Goal: Task Accomplishment & Management: Use online tool/utility

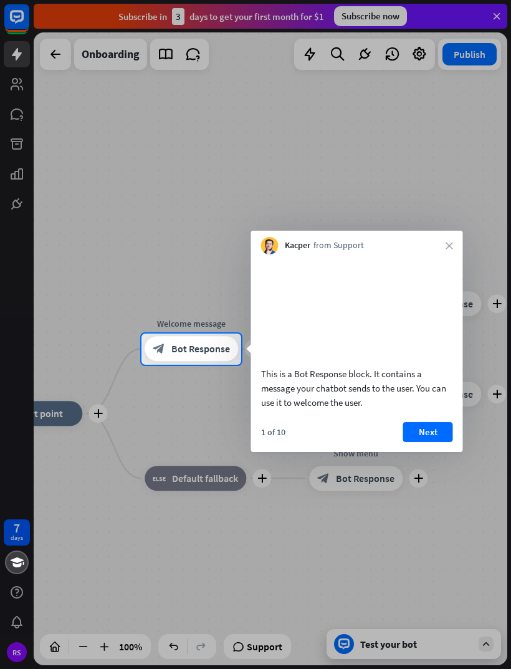
click at [428, 442] on button "Next" at bounding box center [428, 432] width 50 height 20
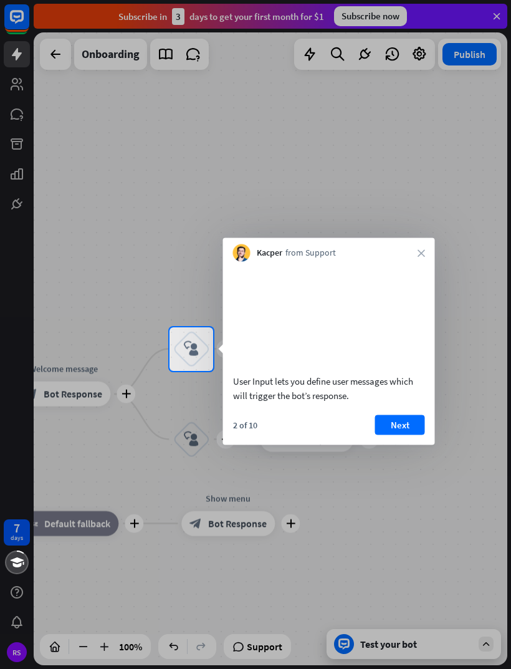
click at [401, 432] on button "Next" at bounding box center [400, 425] width 50 height 20
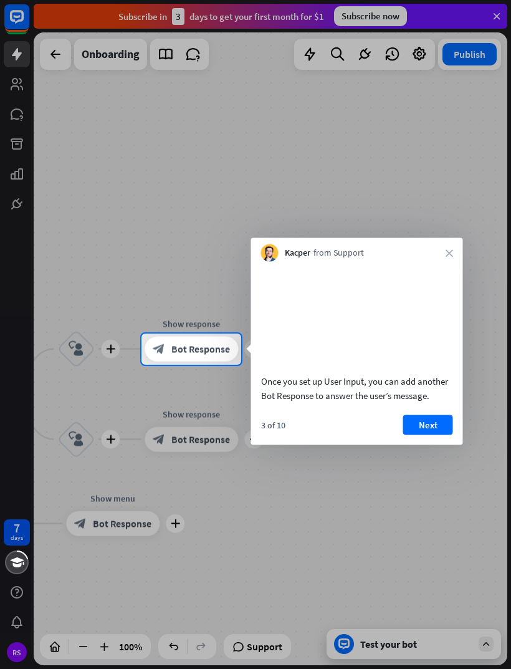
click at [441, 434] on button "Next" at bounding box center [428, 425] width 50 height 20
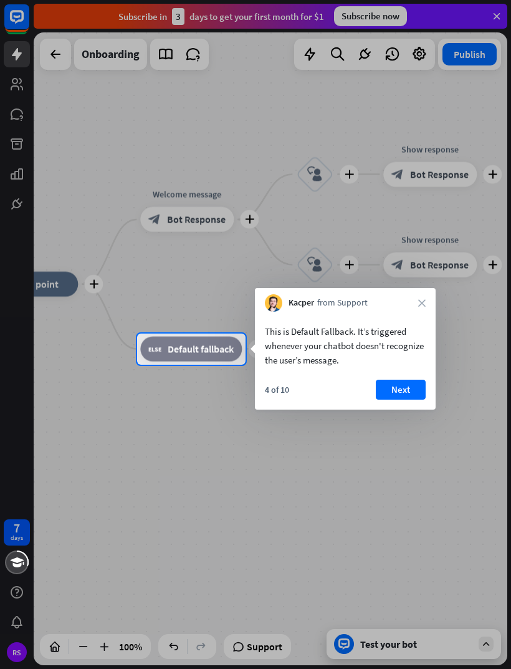
click at [406, 391] on button "Next" at bounding box center [401, 390] width 50 height 20
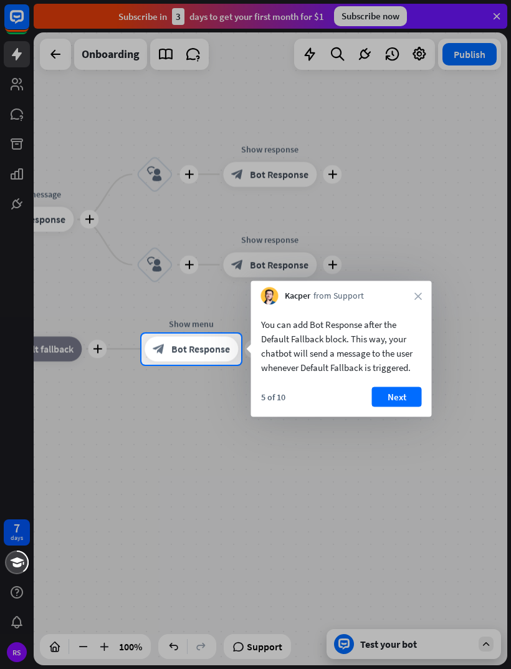
click at [414, 298] on div "Kacper from Support close" at bounding box center [341, 293] width 181 height 24
click at [415, 299] on icon "close" at bounding box center [418, 295] width 7 height 7
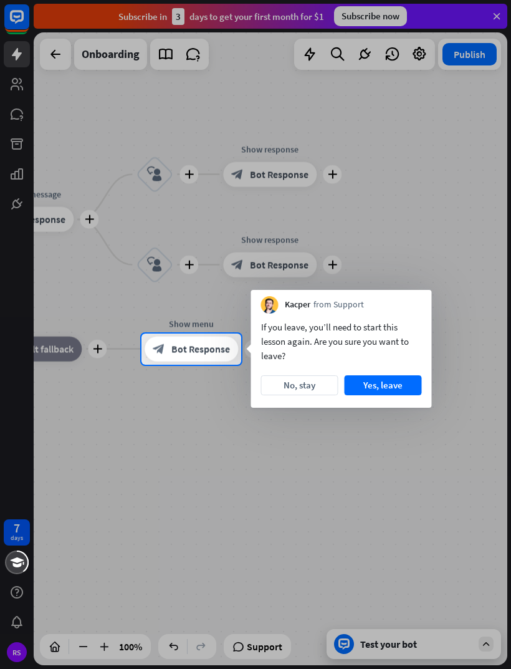
click at [319, 386] on button "No, stay" at bounding box center [299, 385] width 77 height 20
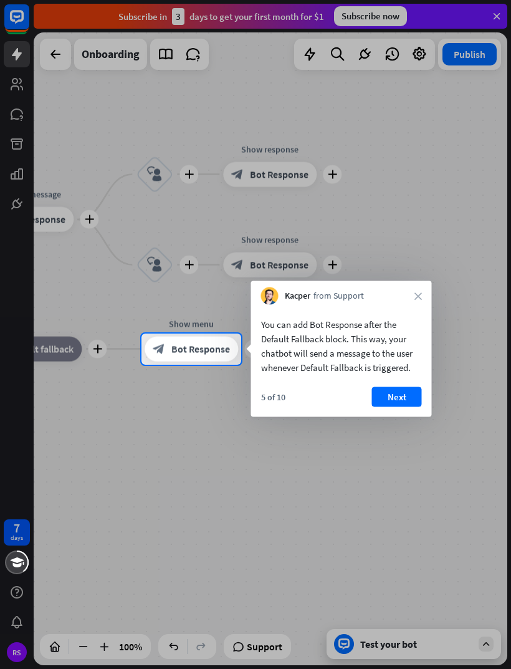
click at [408, 394] on button "Next" at bounding box center [397, 397] width 50 height 20
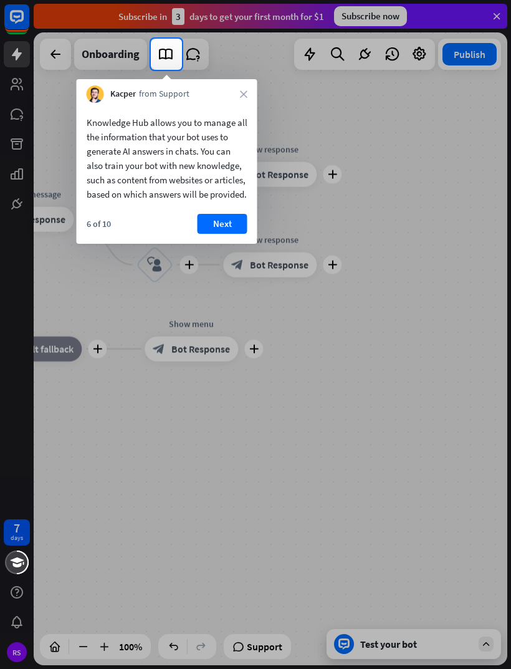
click at [233, 234] on button "Next" at bounding box center [223, 224] width 50 height 20
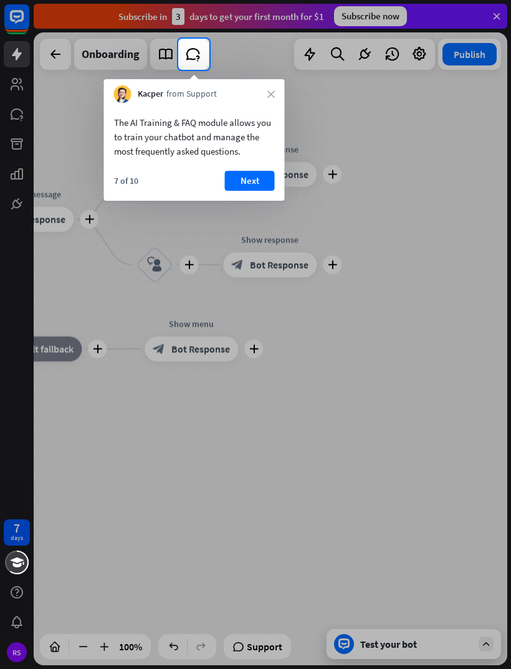
click at [247, 180] on button "Next" at bounding box center [250, 181] width 50 height 20
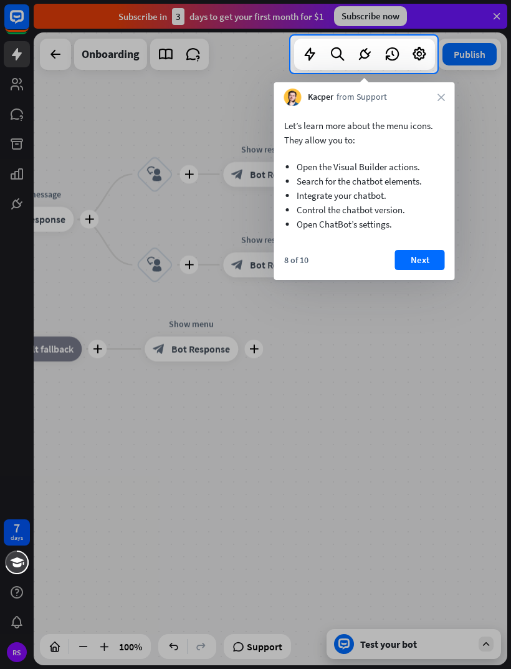
click at [412, 253] on button "Next" at bounding box center [420, 260] width 50 height 20
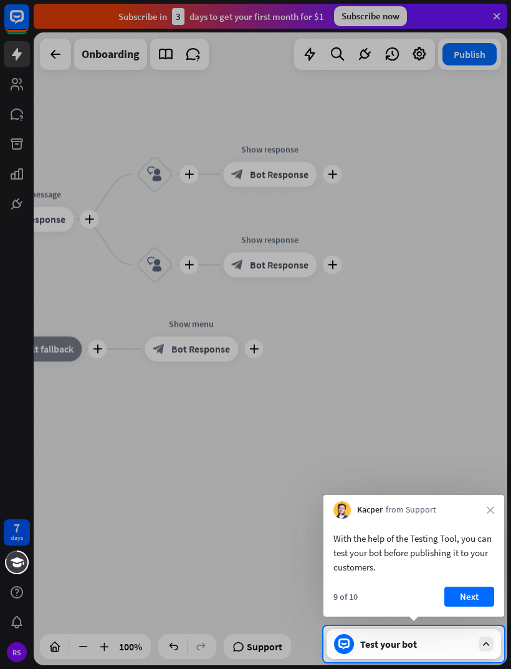
click at [419, 649] on div "Test your bot" at bounding box center [416, 644] width 112 height 12
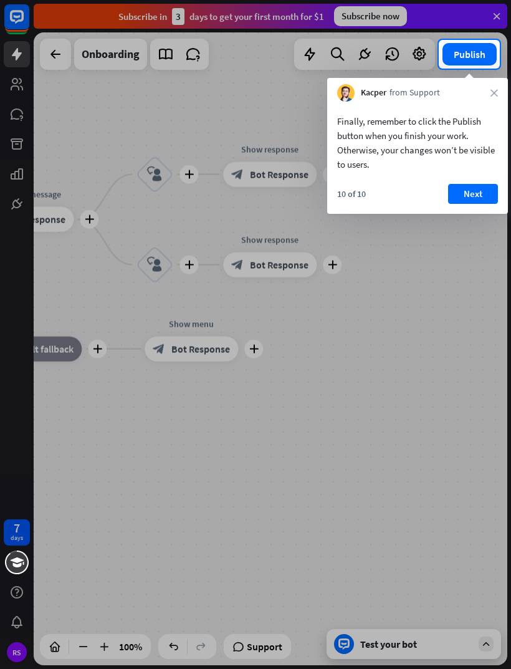
click at [469, 194] on button "Next" at bounding box center [473, 194] width 50 height 20
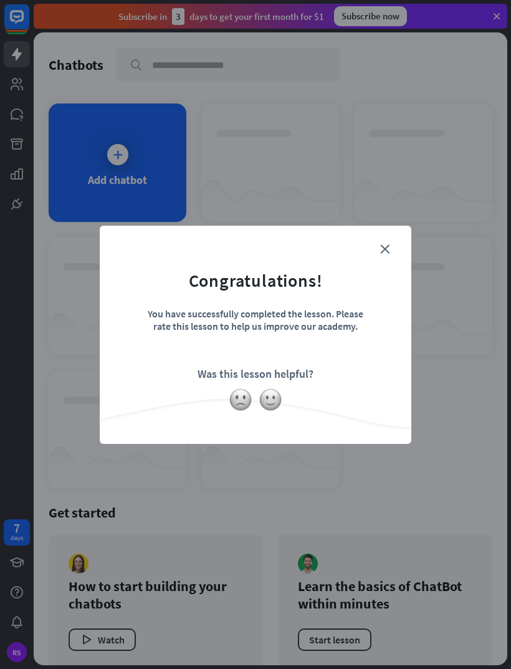
click at [389, 247] on icon "close" at bounding box center [384, 248] width 9 height 9
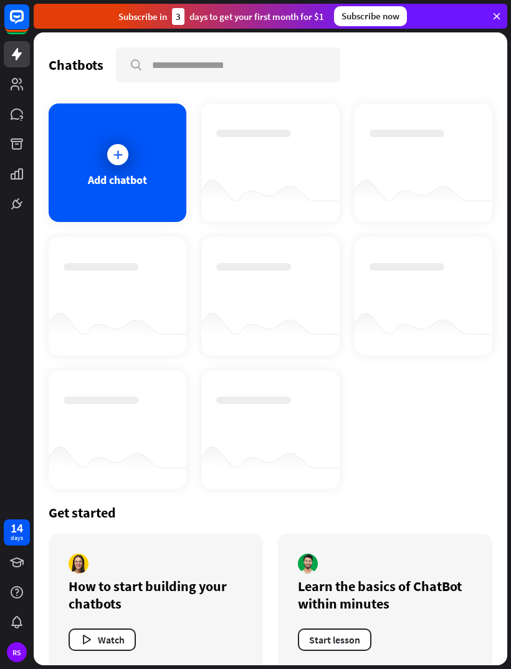
click at [115, 170] on div "Add chatbot" at bounding box center [118, 162] width 138 height 118
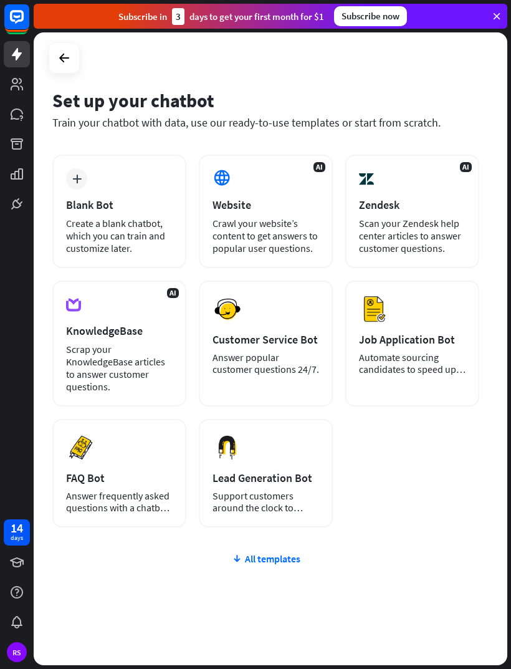
click at [281, 229] on div "Crawl your website’s content to get answers to popular user questions." at bounding box center [266, 235] width 107 height 37
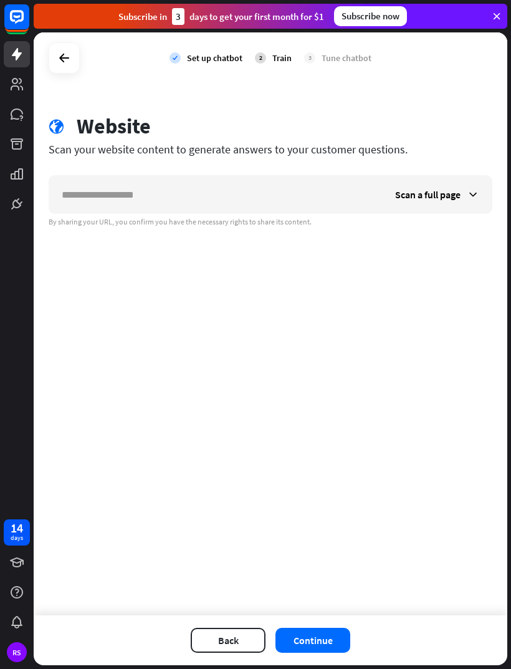
click at [171, 195] on input "text" at bounding box center [215, 194] width 333 height 37
click at [132, 194] on input "text" at bounding box center [215, 194] width 333 height 37
click at [124, 192] on input "text" at bounding box center [215, 194] width 333 height 37
click at [133, 191] on input "text" at bounding box center [215, 194] width 333 height 37
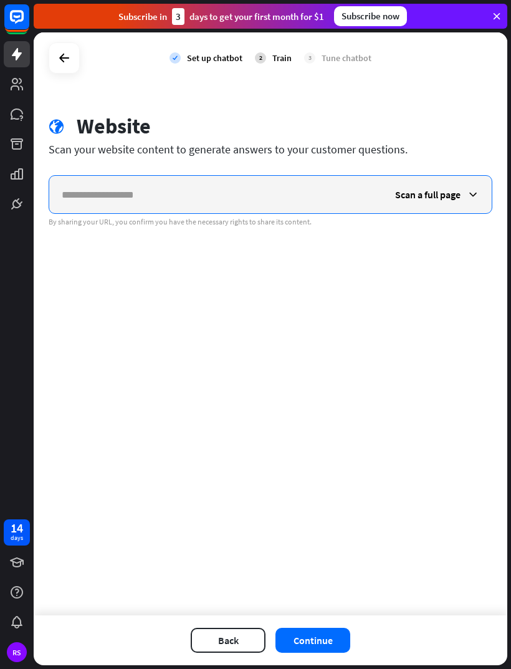
click at [251, 194] on input "text" at bounding box center [215, 194] width 333 height 37
click at [199, 194] on input "text" at bounding box center [215, 194] width 333 height 37
paste input "**********"
click at [448, 254] on div "**********" at bounding box center [271, 323] width 474 height 583
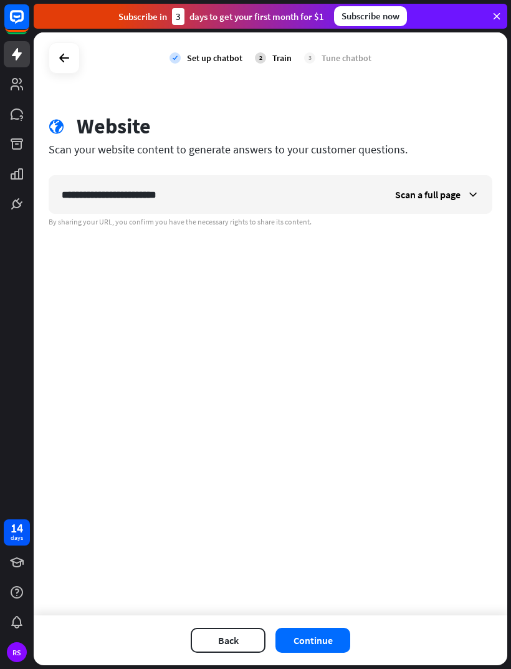
click at [315, 648] on button "Continue" at bounding box center [313, 640] width 75 height 25
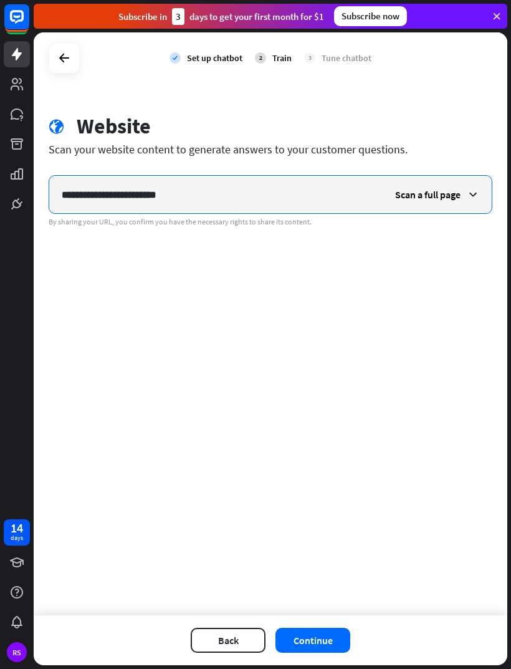
click at [239, 200] on input "**********" at bounding box center [215, 194] width 333 height 37
click at [245, 199] on input "**********" at bounding box center [215, 194] width 333 height 37
paste input "**********"
type input "**********"
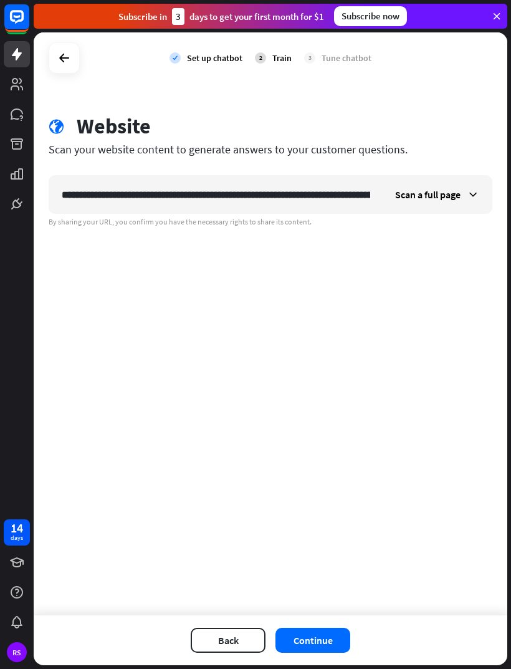
click at [441, 264] on div "**********" at bounding box center [271, 323] width 474 height 583
click at [322, 640] on button "Continue" at bounding box center [313, 640] width 75 height 25
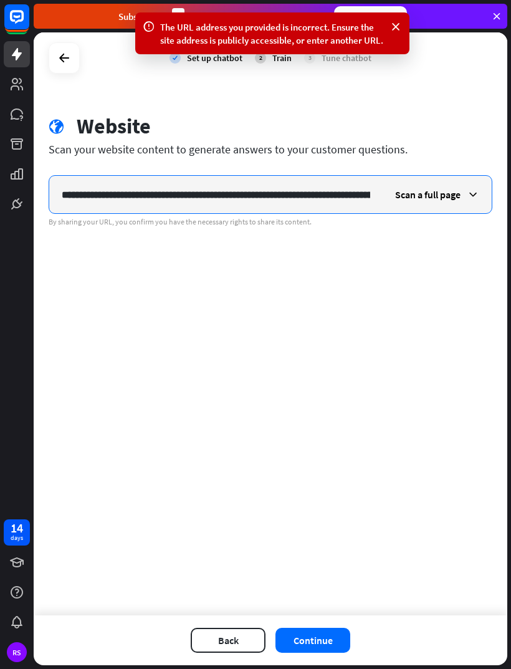
click at [373, 202] on input "**********" at bounding box center [215, 194] width 333 height 37
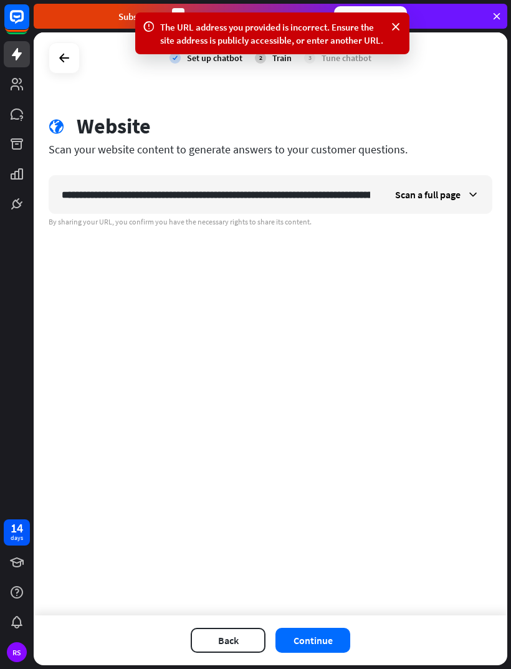
click at [383, 194] on div "Scan a full page" at bounding box center [437, 194] width 109 height 37
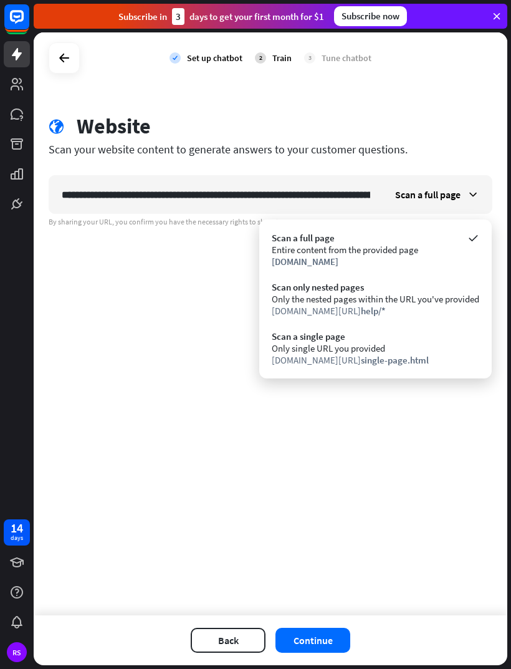
click at [228, 651] on button "Back" at bounding box center [228, 640] width 75 height 25
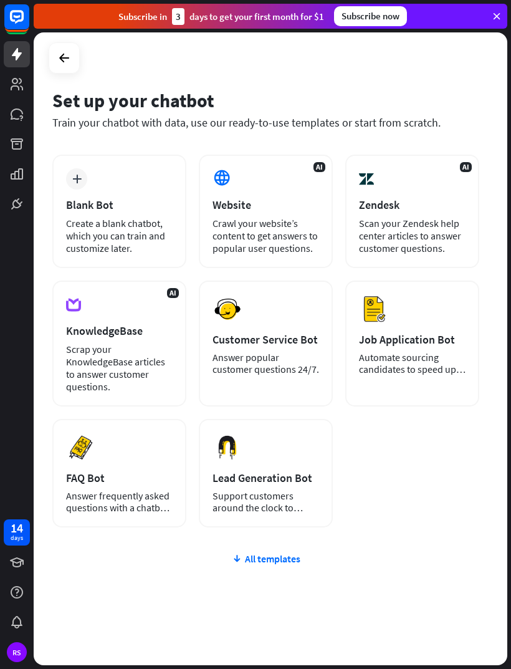
click at [90, 195] on div "plus Blank Bot Create a blank chatbot, which you can train and customize later." at bounding box center [119, 211] width 134 height 113
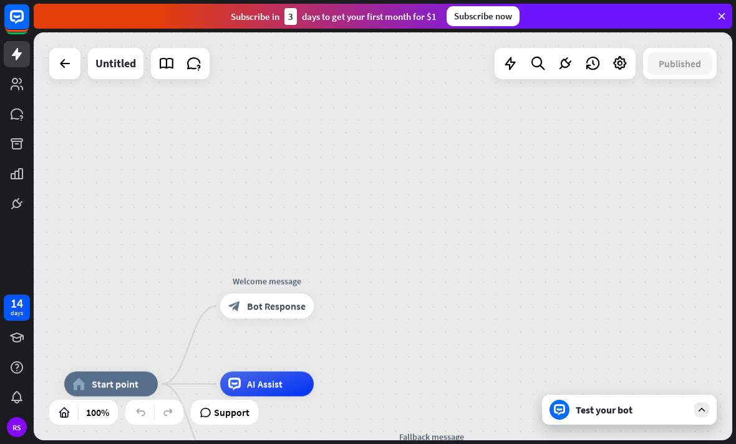
click at [62, 59] on icon at bounding box center [64, 63] width 15 height 15
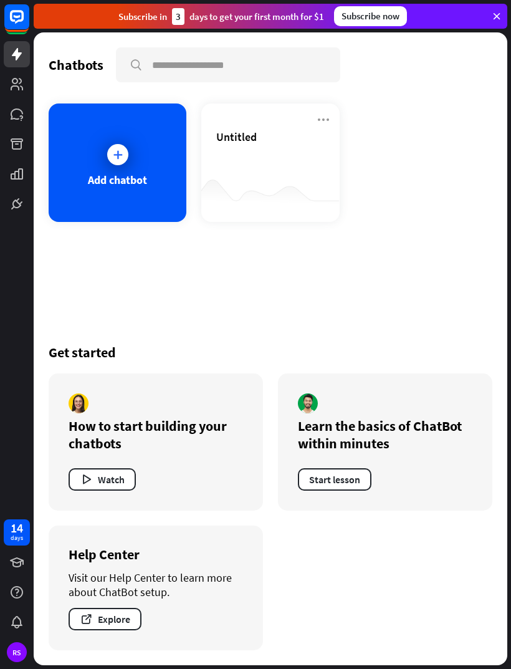
click at [128, 148] on div at bounding box center [117, 154] width 31 height 31
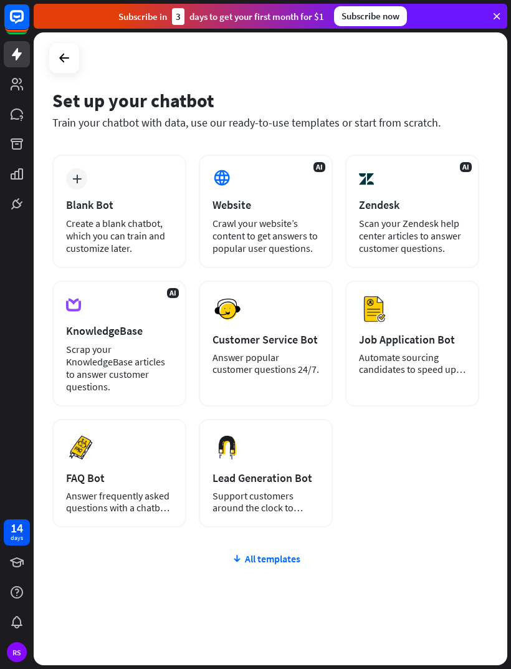
click at [0, 0] on button "Preview" at bounding box center [0, 0] width 0 height 0
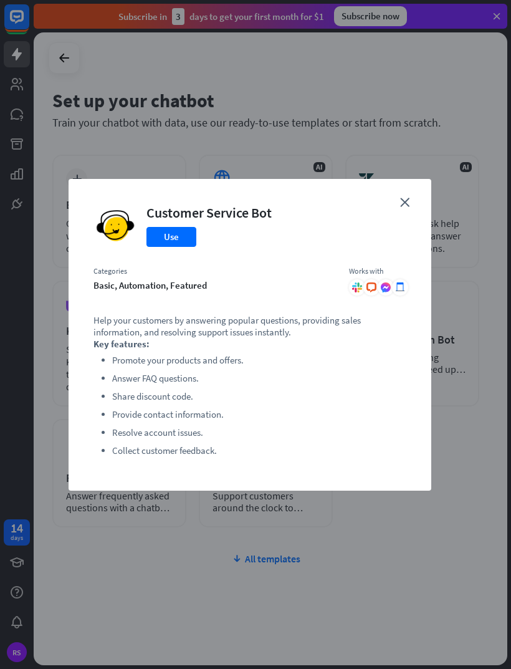
click at [177, 244] on button "Use" at bounding box center [171, 237] width 50 height 20
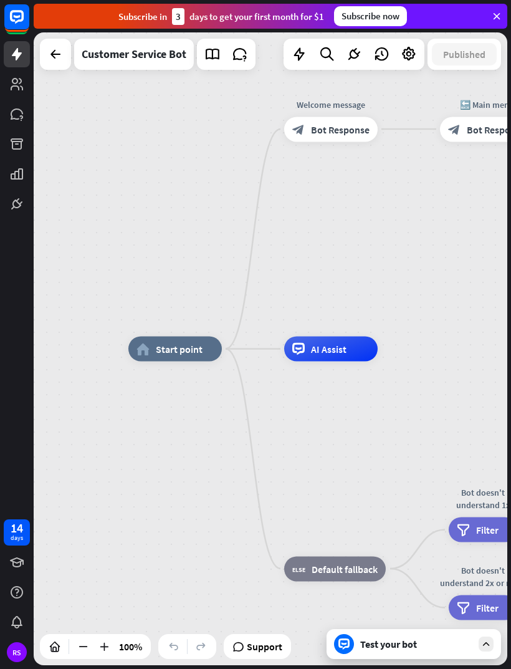
click at [443, 641] on div "Test your bot" at bounding box center [416, 644] width 112 height 12
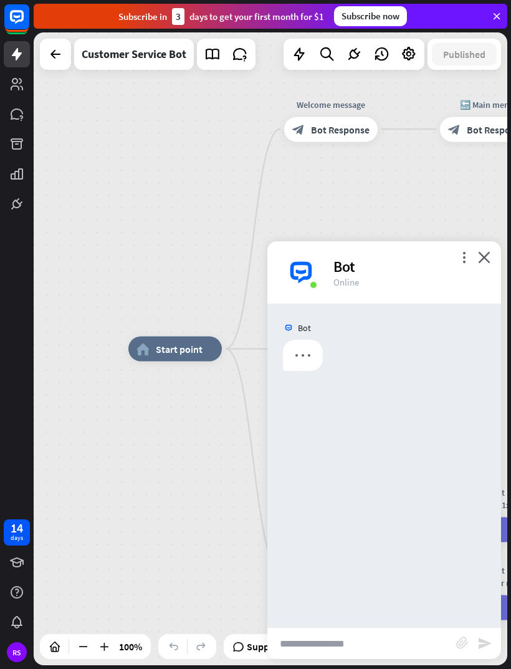
click at [481, 266] on div "Bot" at bounding box center [409, 266] width 153 height 19
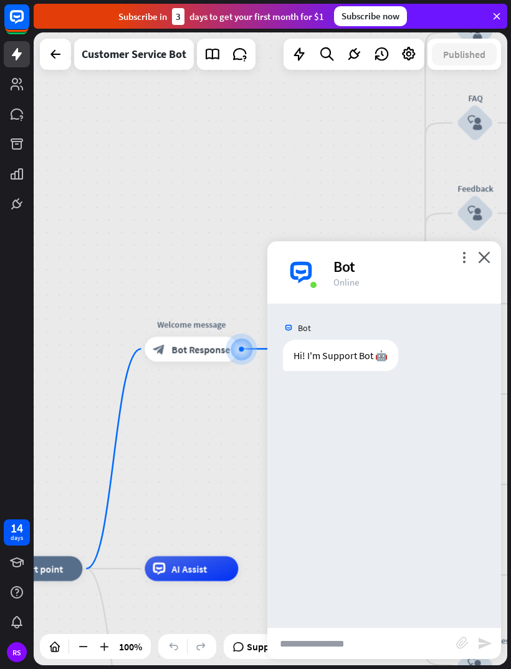
click at [487, 256] on icon "close" at bounding box center [484, 257] width 12 height 12
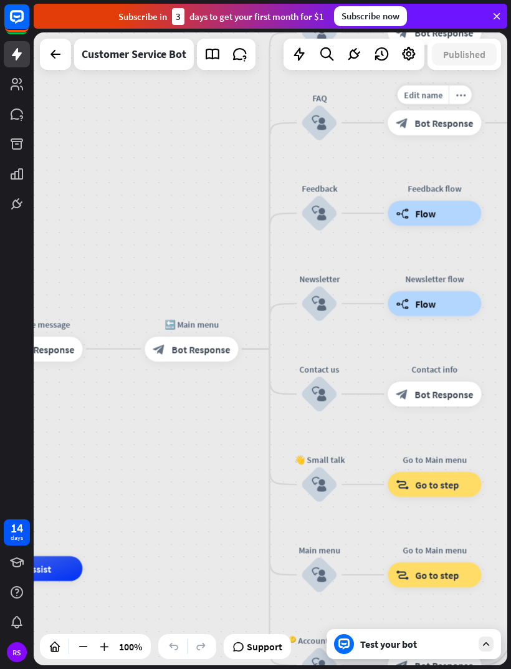
click at [185, 453] on div "home_2 Start point Welcome message block_bot_response Bot Response 🔙 Main menu …" at bounding box center [271, 348] width 474 height 633
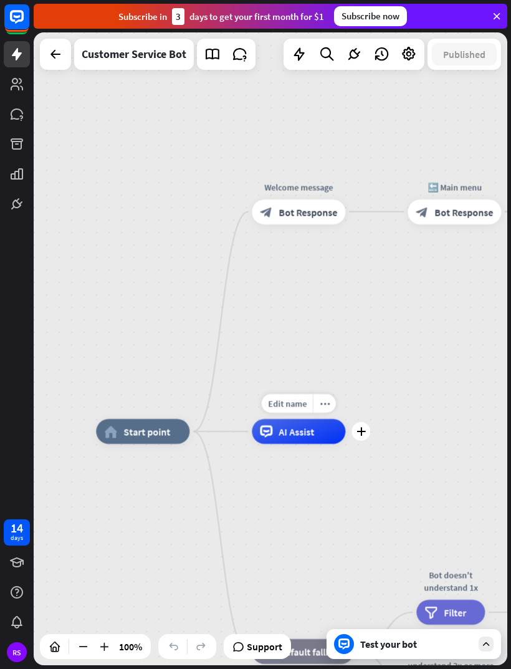
click at [294, 403] on span "Edit name" at bounding box center [287, 403] width 39 height 11
click at [375, 375] on div "home_2 Start point Welcome message block_bot_response Bot Response 🔙 Main menu …" at bounding box center [271, 348] width 474 height 633
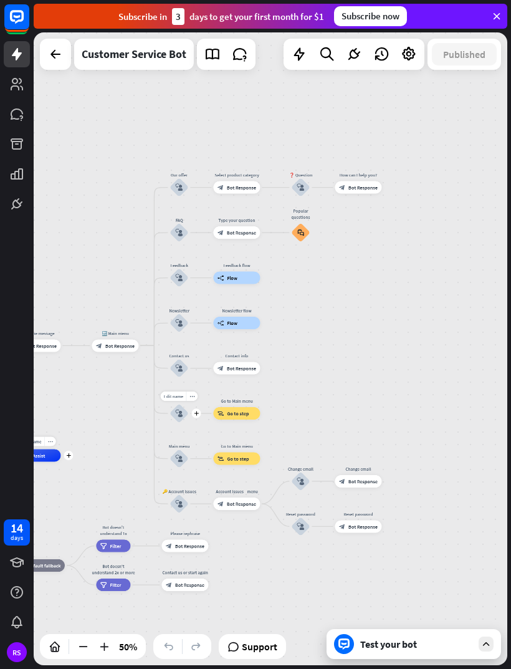
click at [326, 401] on div "home_2 Start point Welcome message block_bot_response Bot Response 🔙 Main menu …" at bounding box center [271, 348] width 474 height 633
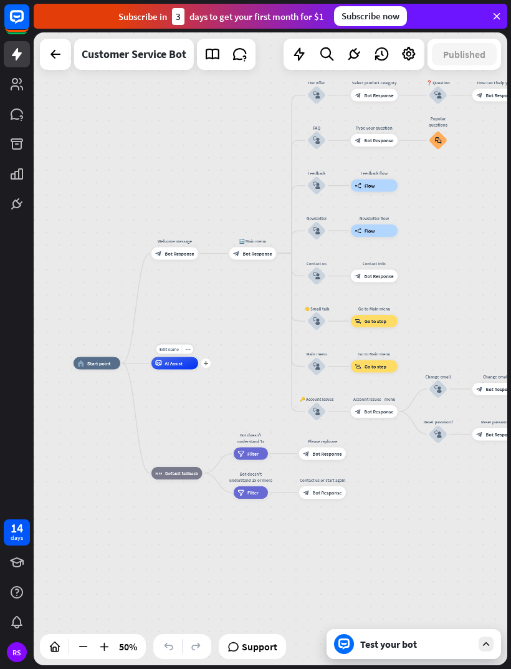
click at [353, 637] on div "Test your bot" at bounding box center [414, 644] width 175 height 30
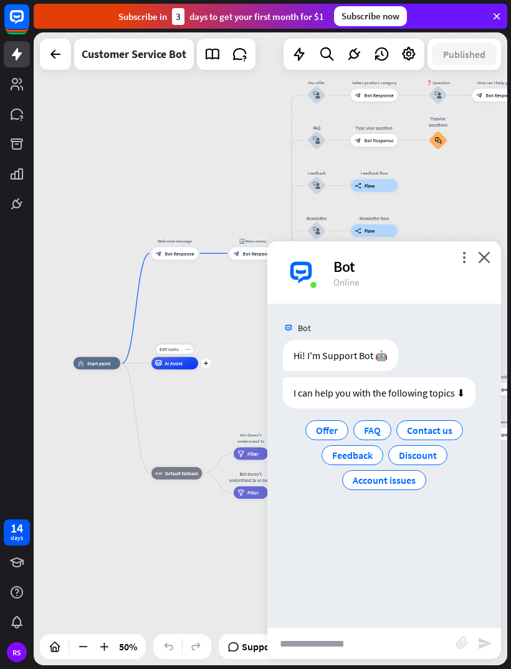
click at [215, 487] on div "home_2 Start point Welcome message block_bot_response Bot Response 🔙 Main menu …" at bounding box center [192, 521] width 237 height 317
